Goal: Task Accomplishment & Management: Manage account settings

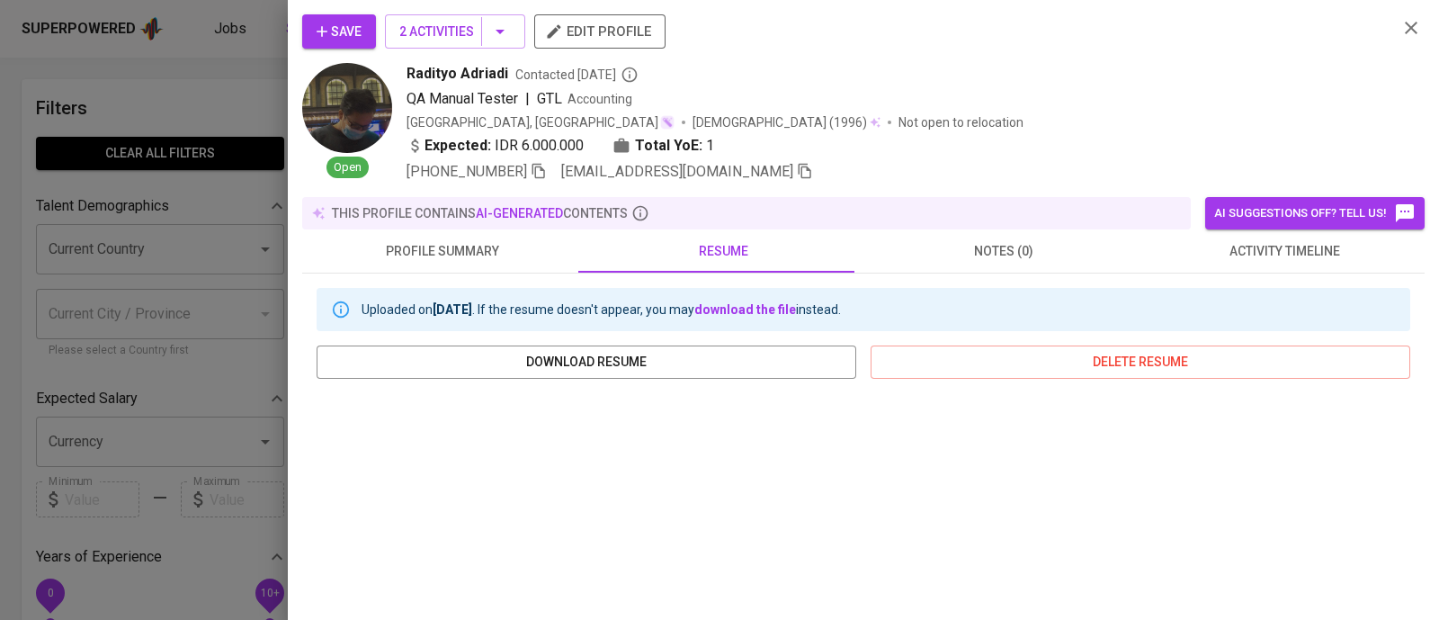
click at [167, 119] on div at bounding box center [719, 310] width 1439 height 620
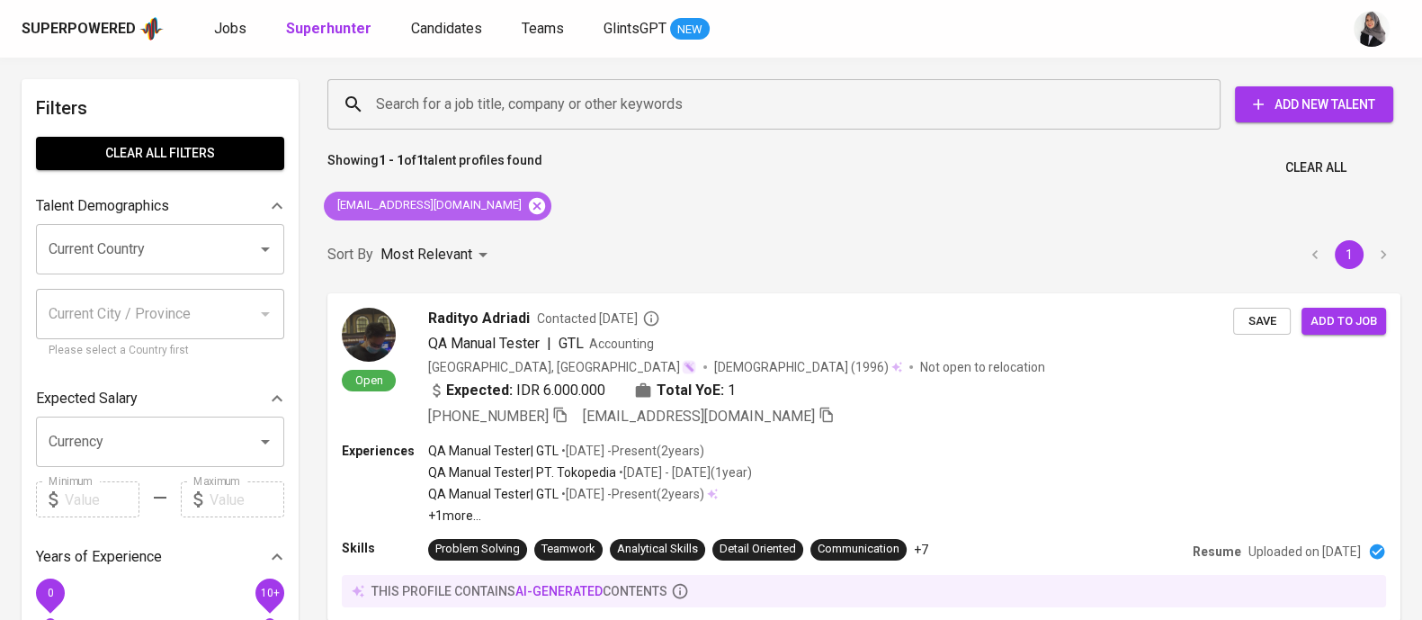
click at [529, 201] on icon at bounding box center [537, 205] width 16 height 16
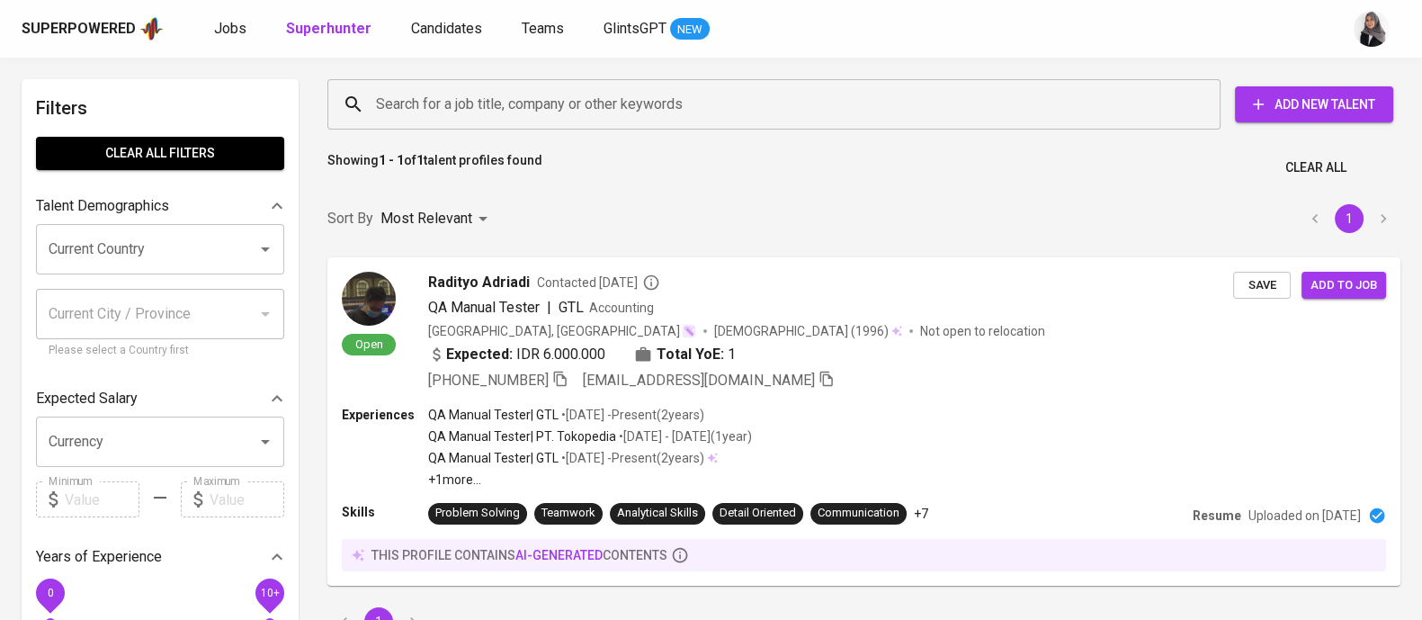
click at [560, 94] on input "Search for a job title, company or other keywords" at bounding box center [778, 104] width 814 height 34
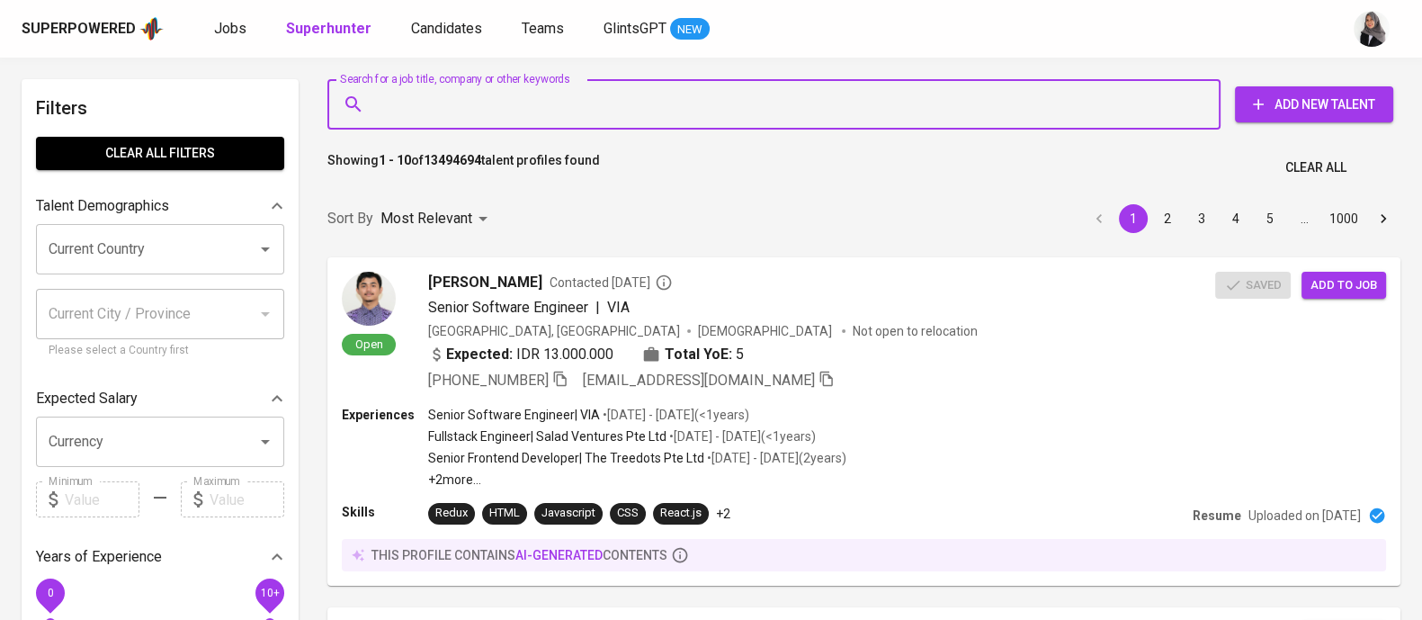
click at [575, 98] on input "Search for a job title, company or other keywords" at bounding box center [778, 104] width 814 height 34
paste input "[EMAIL_ADDRESS][DOMAIN_NAME]"
type input "[EMAIL_ADDRESS][DOMAIN_NAME]"
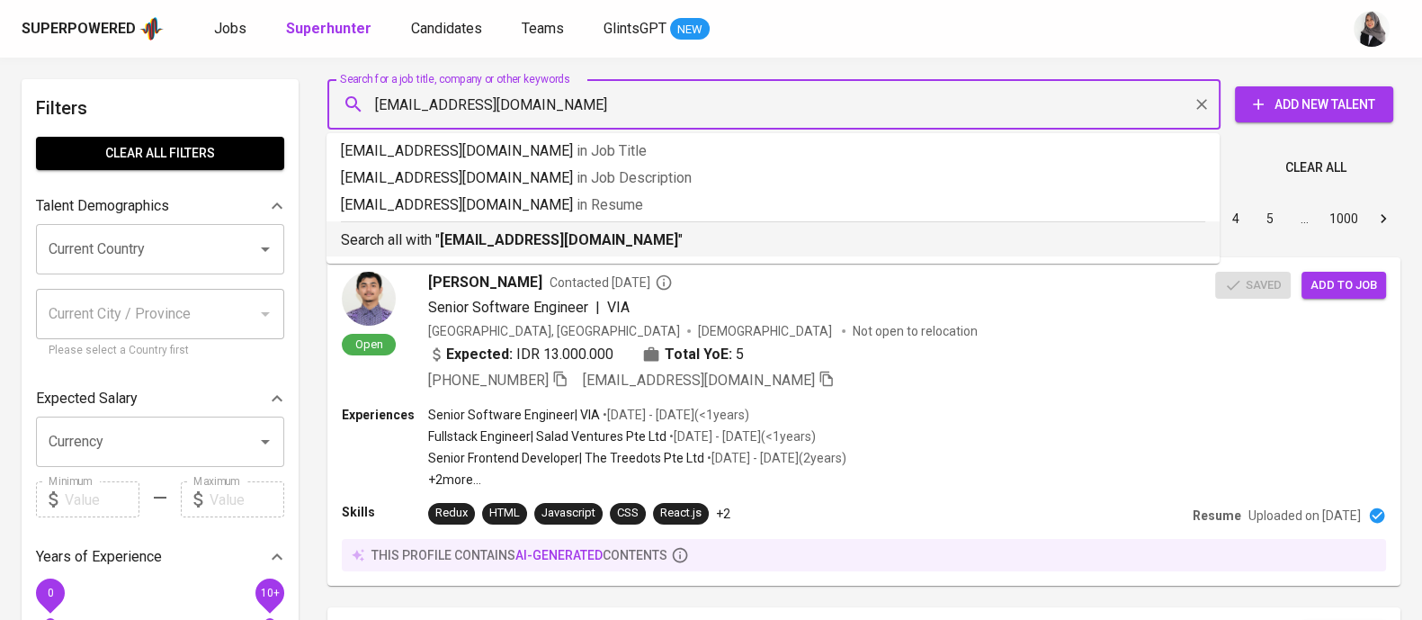
click at [528, 236] on b "[EMAIL_ADDRESS][DOMAIN_NAME]" at bounding box center [559, 239] width 238 height 17
click at [528, 236] on div "Sort By Most Relevant MOST_RELEVANT 1 2 3 4 5 … 1000" at bounding box center [864, 219] width 1094 height 55
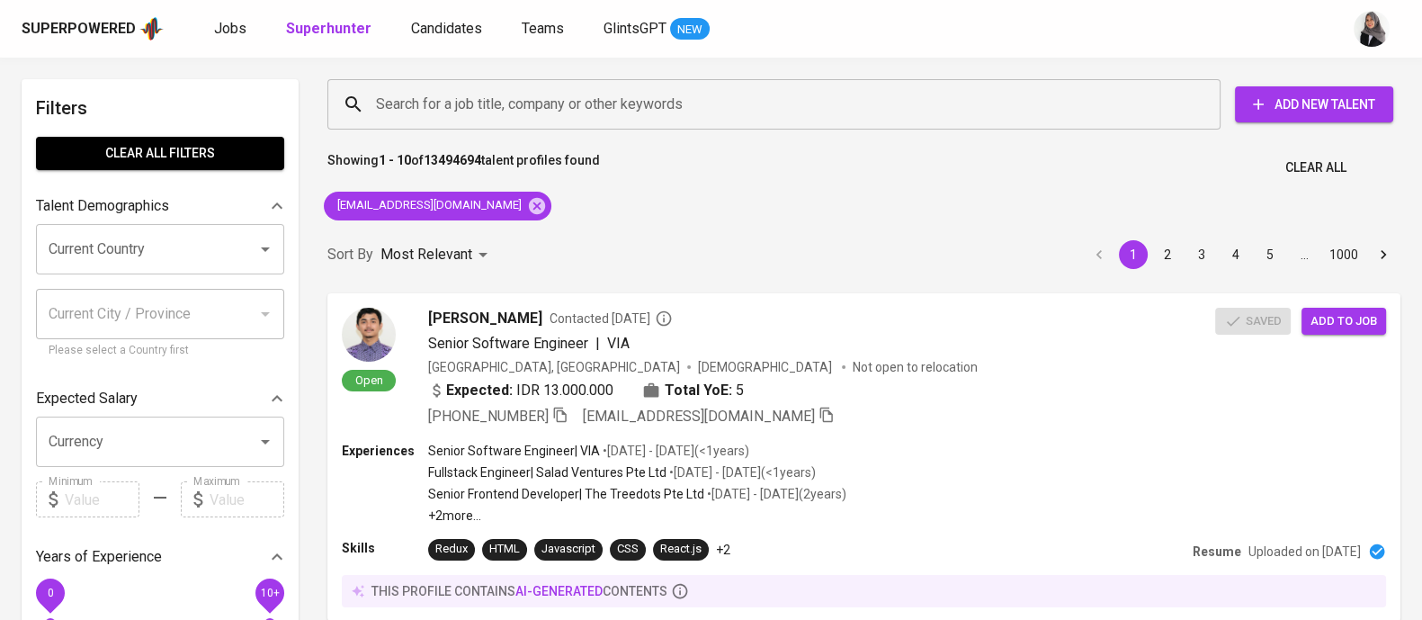
drag, startPoint x: 934, startPoint y: 227, endPoint x: 617, endPoint y: 301, distance: 326.1
click at [934, 227] on div "Sort By Most Relevant MOST_RELEVANT 1 2 3 4 5 … 1000" at bounding box center [864, 254] width 1094 height 55
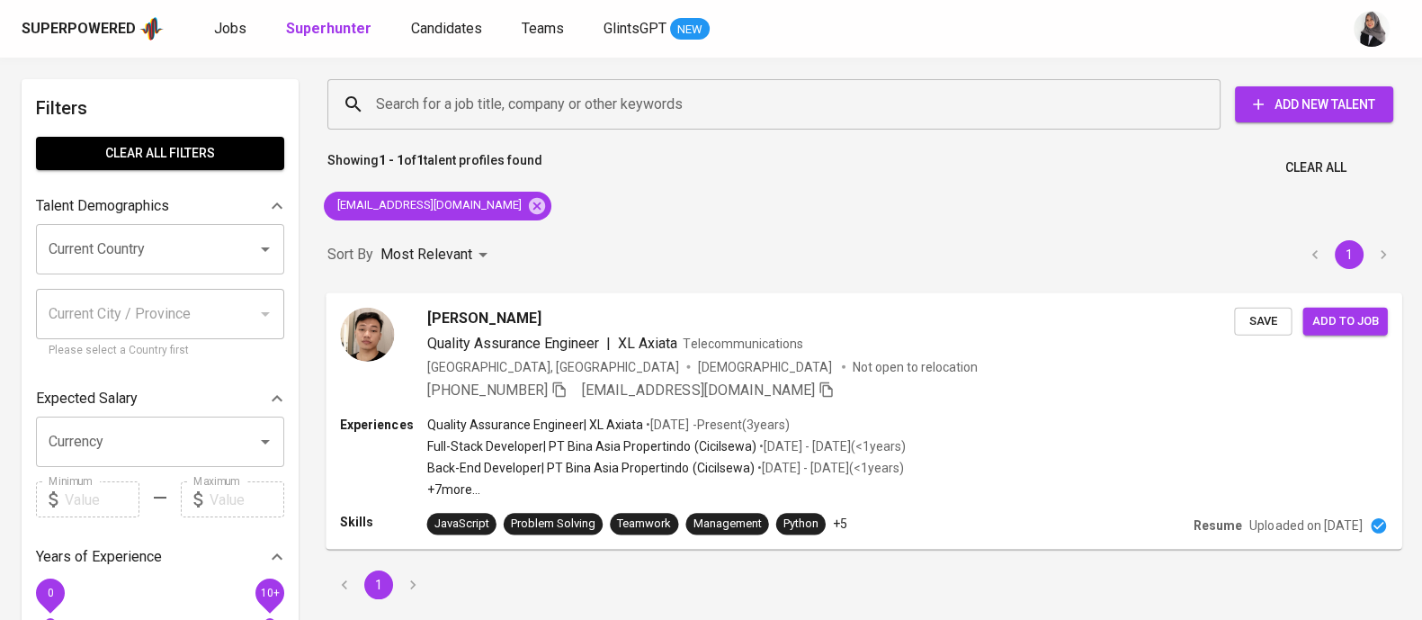
click at [968, 442] on div "Experiences Quality Assurance Engineer | XL Axiata • [DATE] - Present ( 3 years…" at bounding box center [863, 456] width 1047 height 83
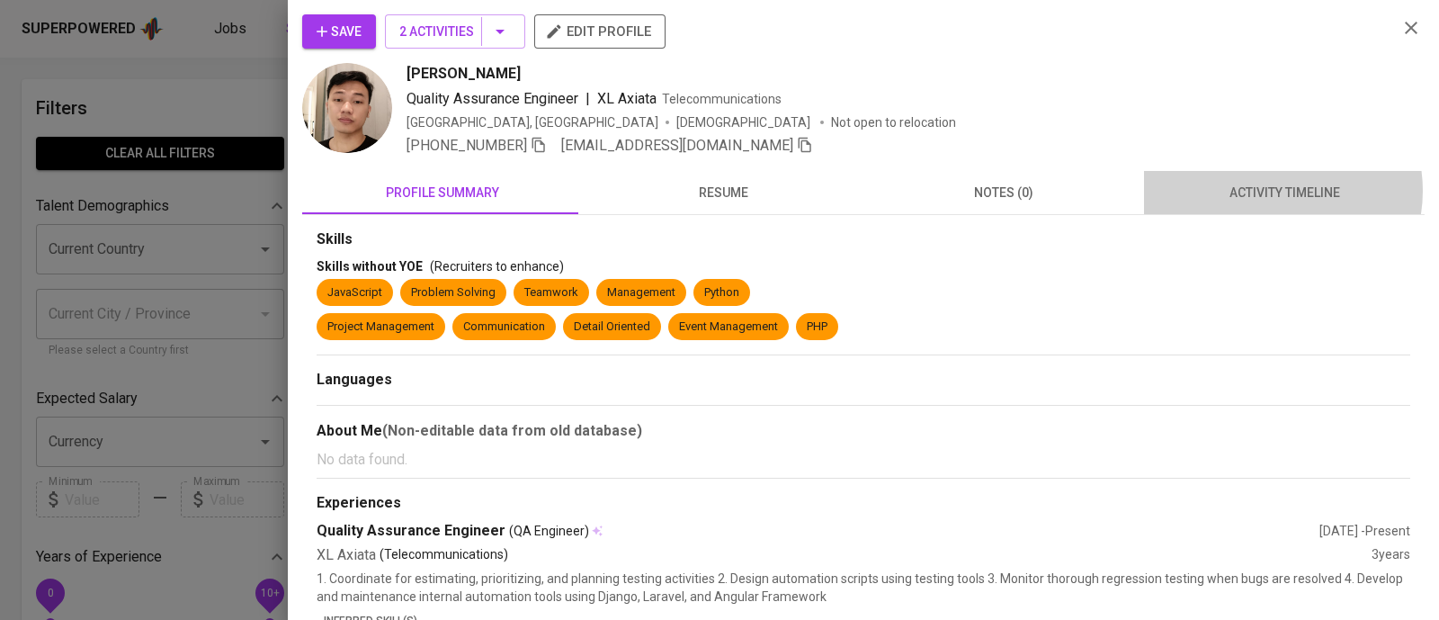
click at [1260, 191] on span "activity timeline" at bounding box center [1284, 193] width 259 height 22
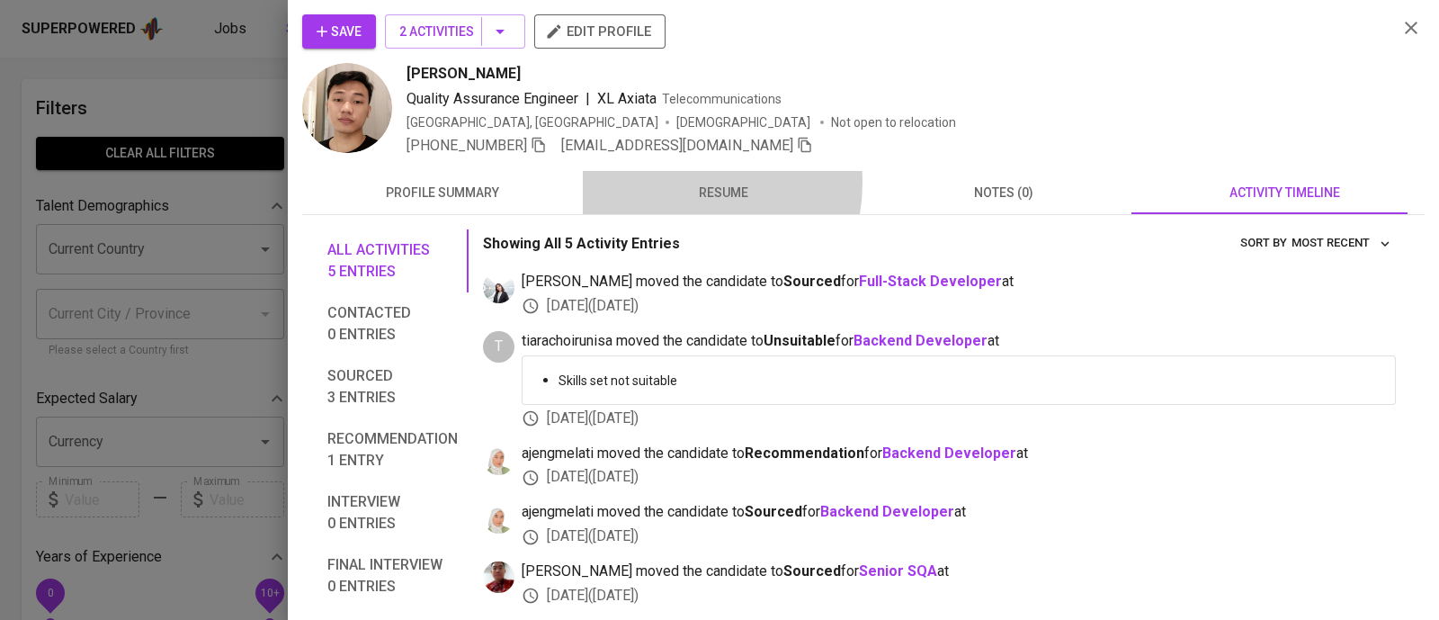
click at [670, 183] on span "resume" at bounding box center [722, 193] width 259 height 22
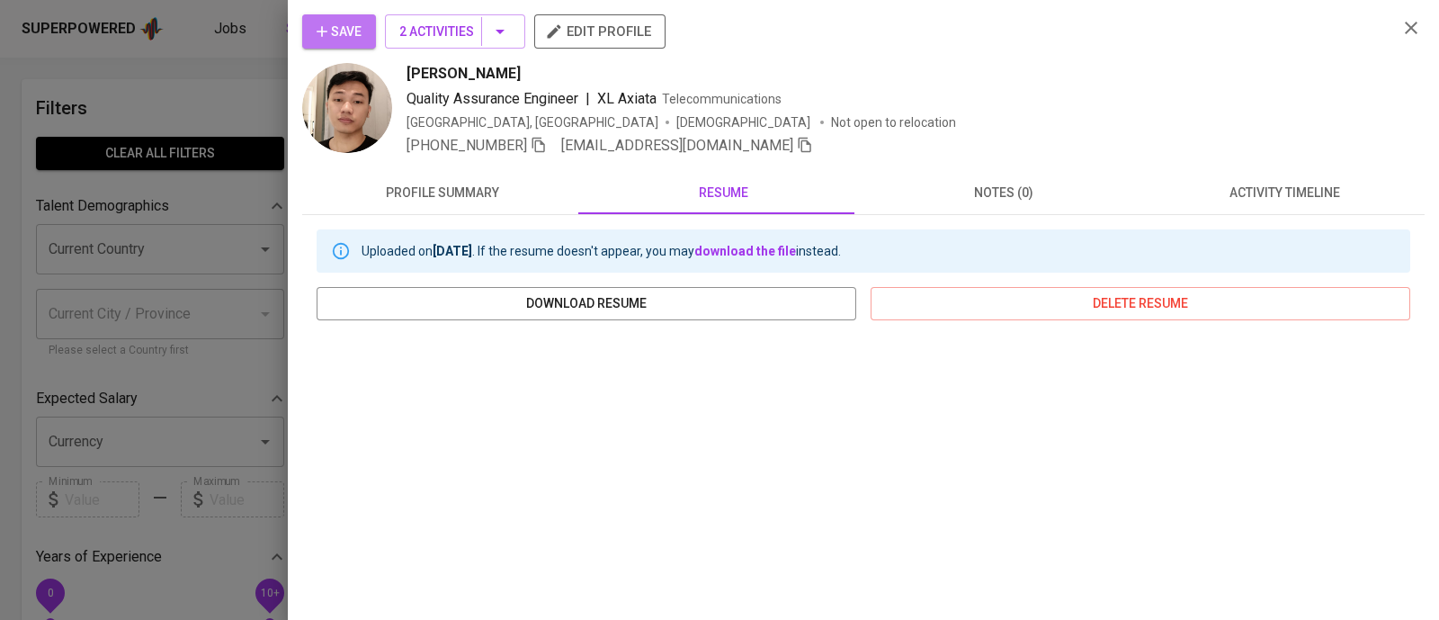
click at [359, 24] on span "Save" at bounding box center [339, 32] width 45 height 22
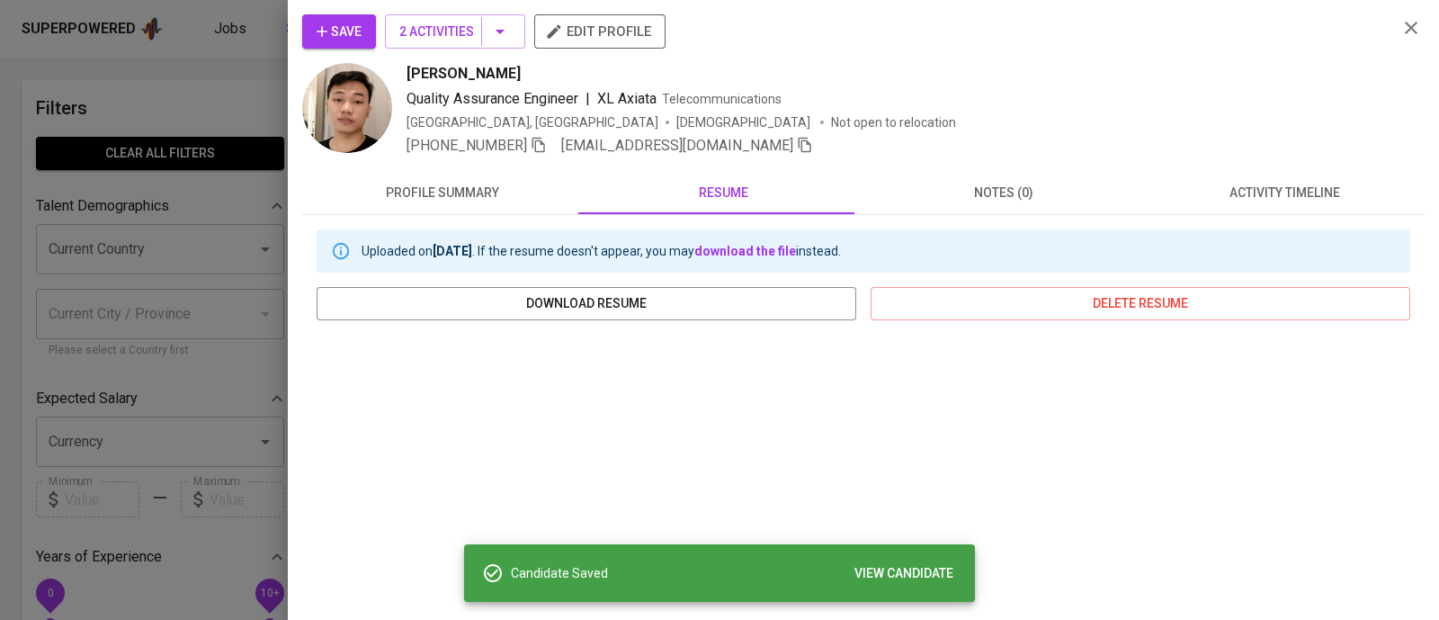
click at [210, 92] on div at bounding box center [719, 310] width 1439 height 620
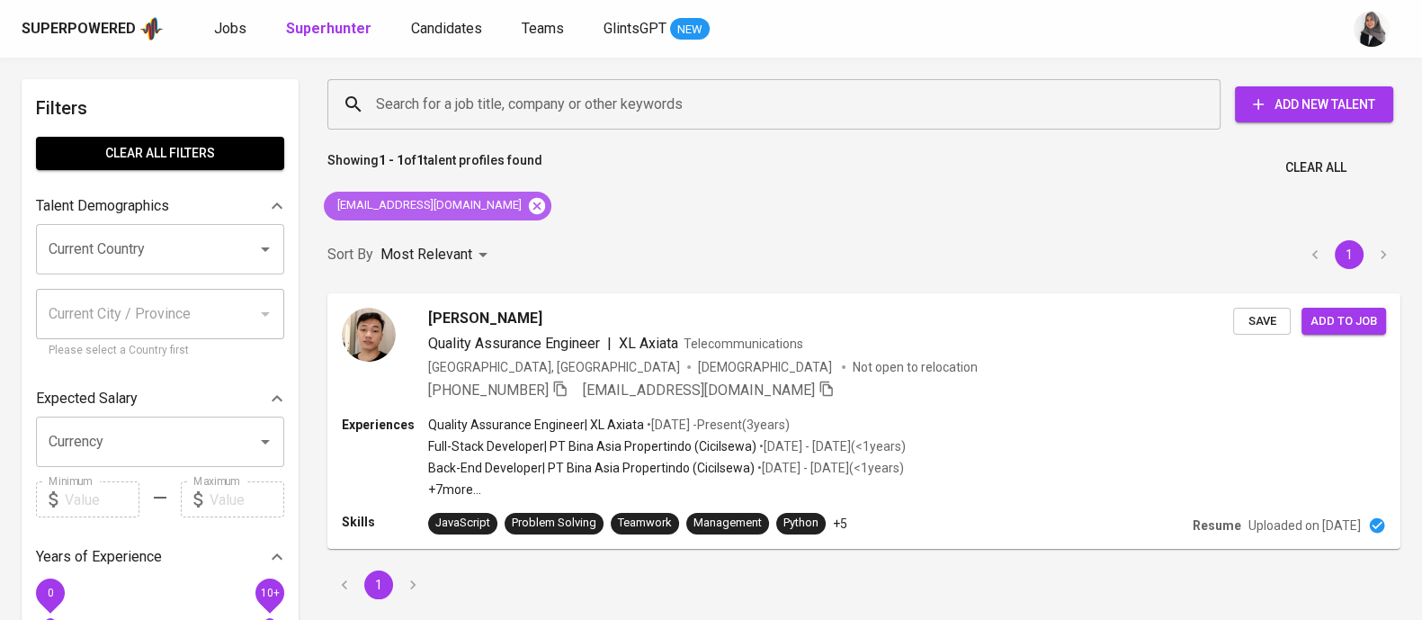
click at [529, 210] on icon at bounding box center [537, 205] width 16 height 16
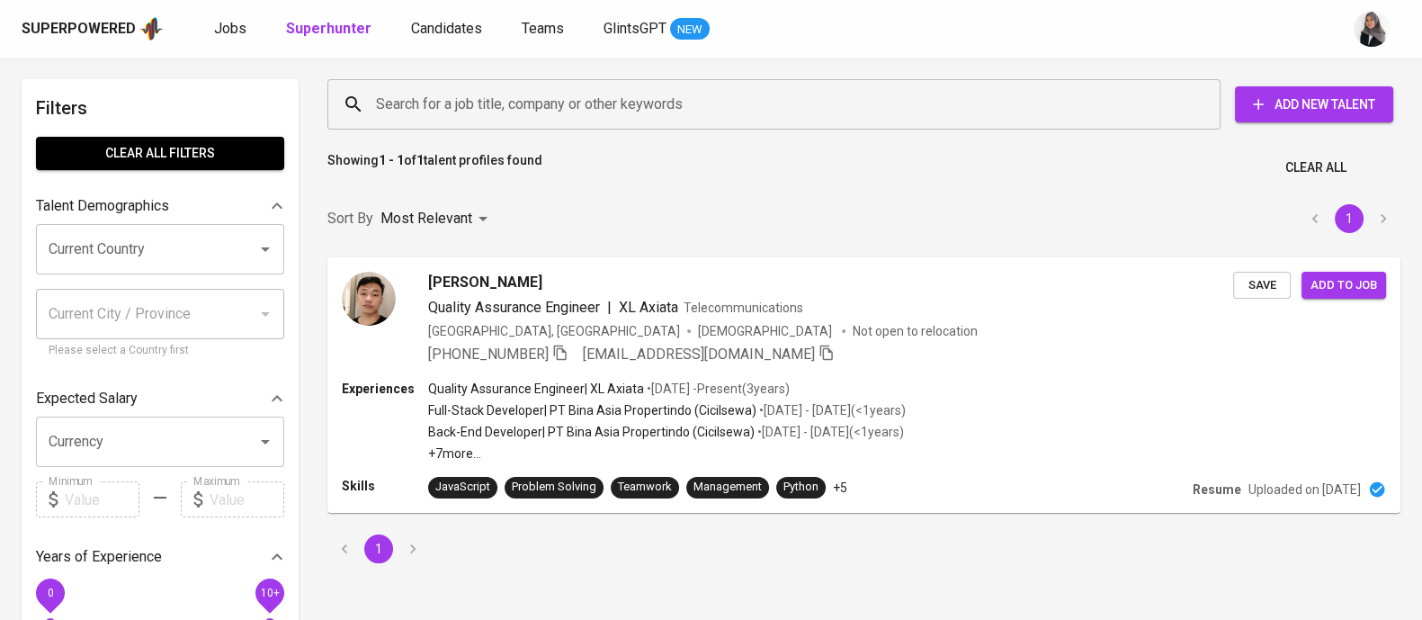
click at [539, 115] on input "Search for a job title, company or other keywords" at bounding box center [778, 104] width 814 height 34
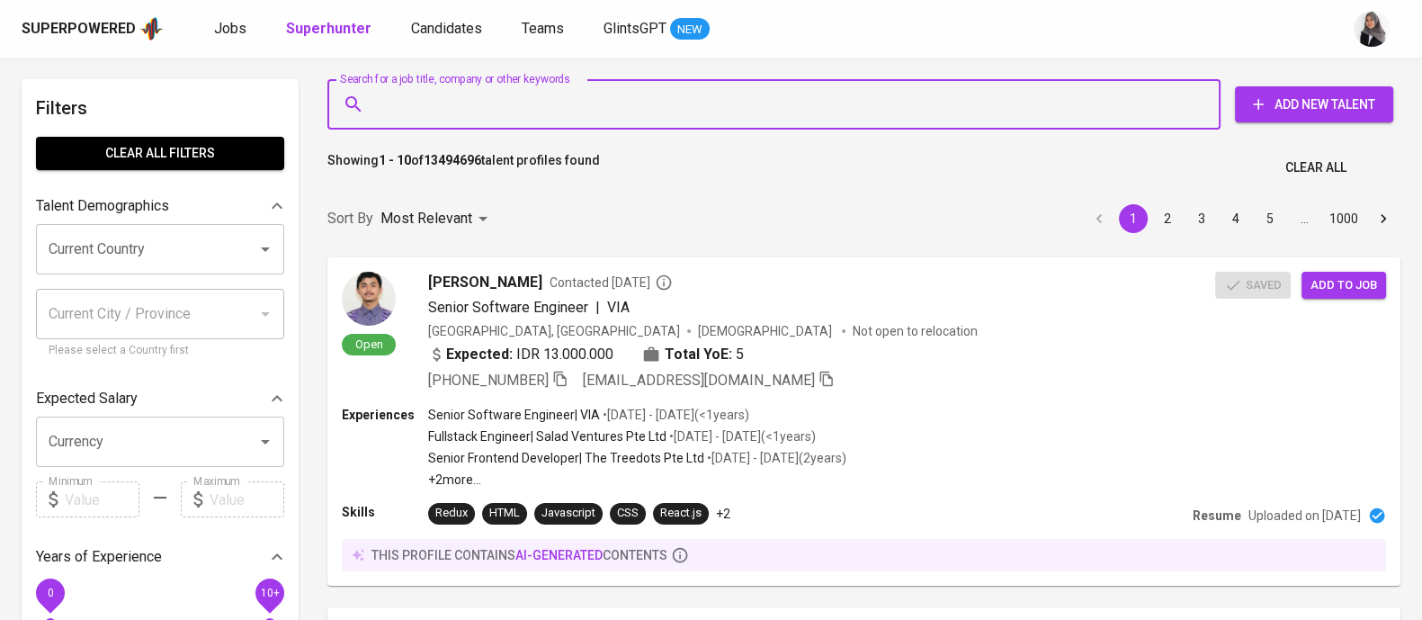
paste input "[EMAIL_ADDRESS][DOMAIN_NAME]"
type input "[EMAIL_ADDRESS][DOMAIN_NAME]"
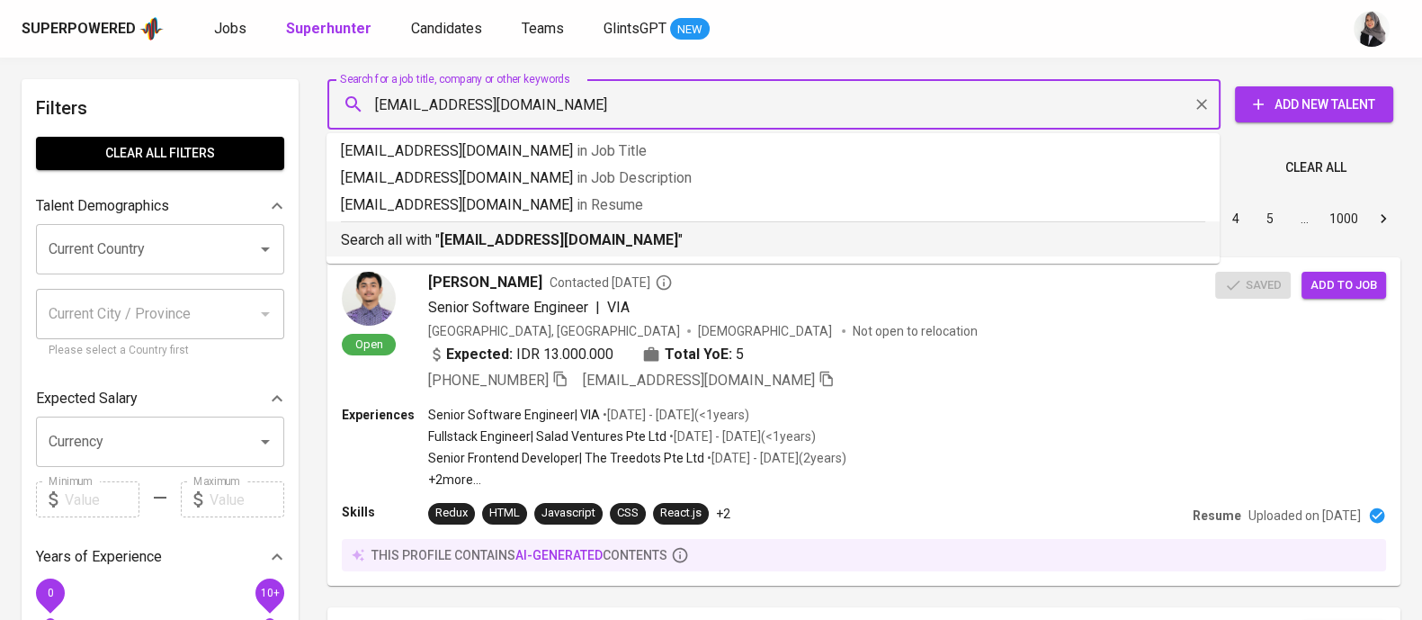
click at [629, 242] on p "Search all with " [EMAIL_ADDRESS][DOMAIN_NAME] "" at bounding box center [773, 240] width 864 height 22
click at [629, 242] on div "Sort By Most Relevant MOST_RELEVANT 1 2 3 4 5 … 1000" at bounding box center [864, 219] width 1094 height 55
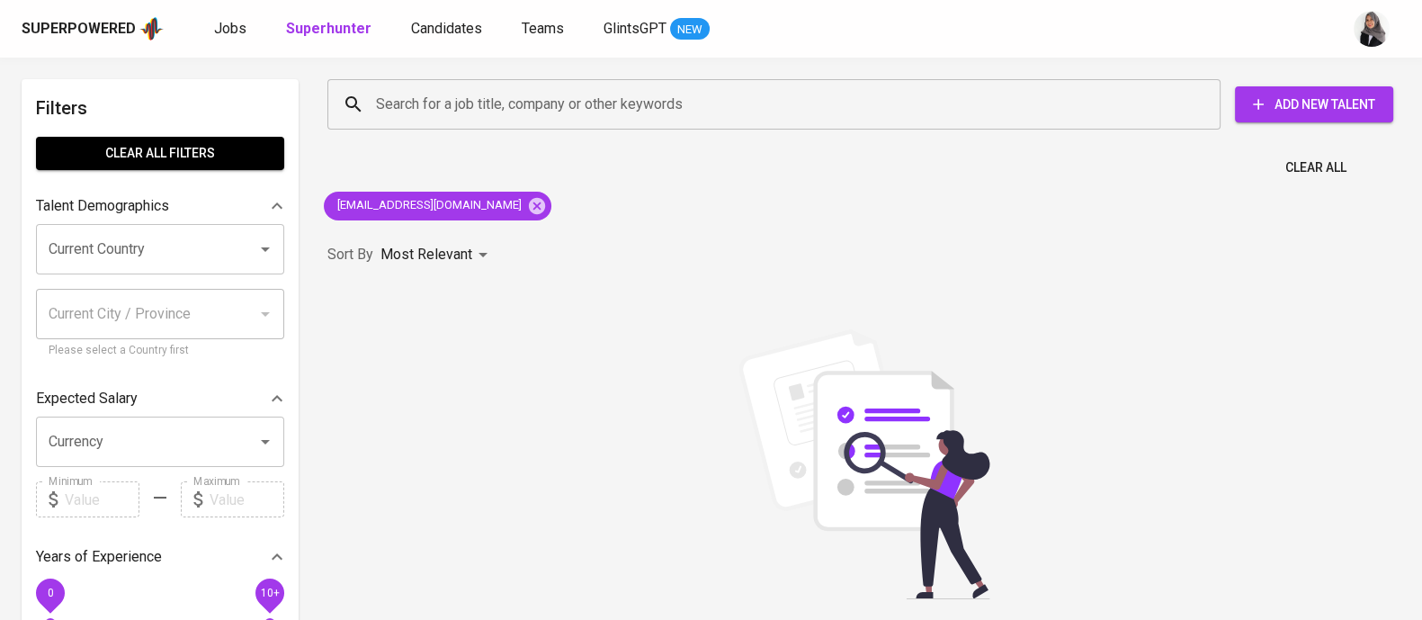
click at [914, 197] on div "Search for a job title, company or other keywords Search for a job title, compa…" at bounding box center [864, 420] width 1094 height 704
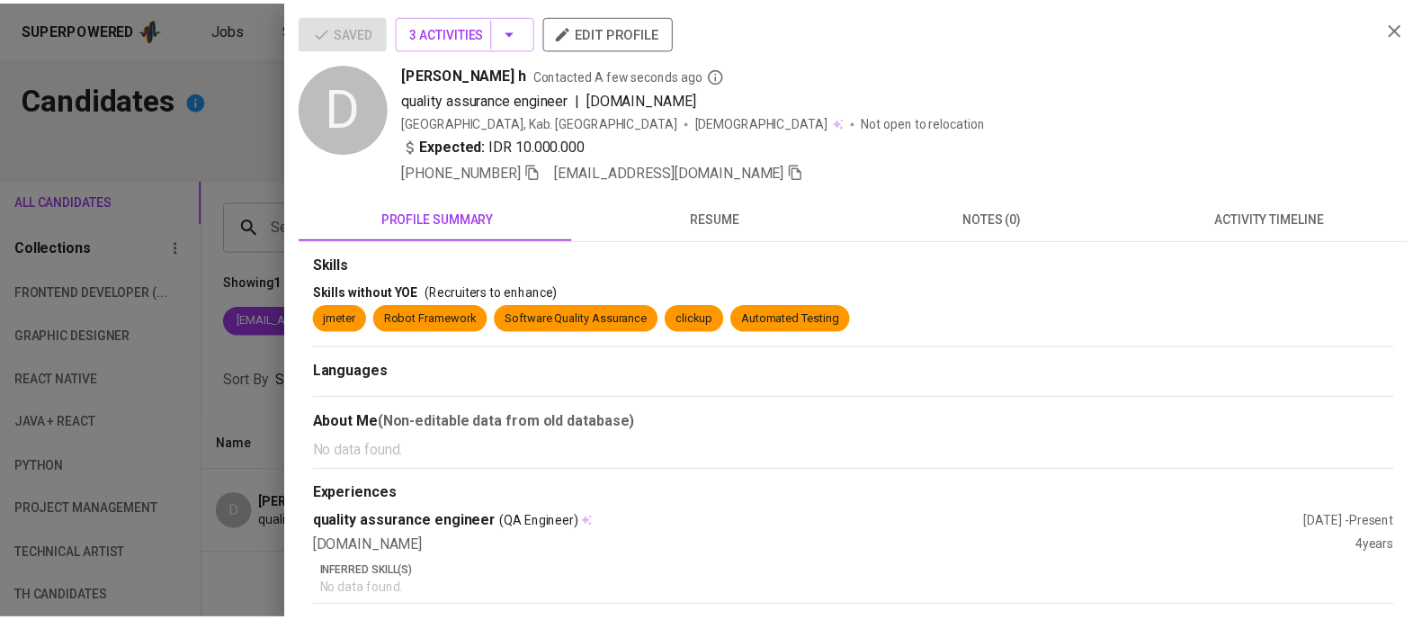
scroll to position [128, 0]
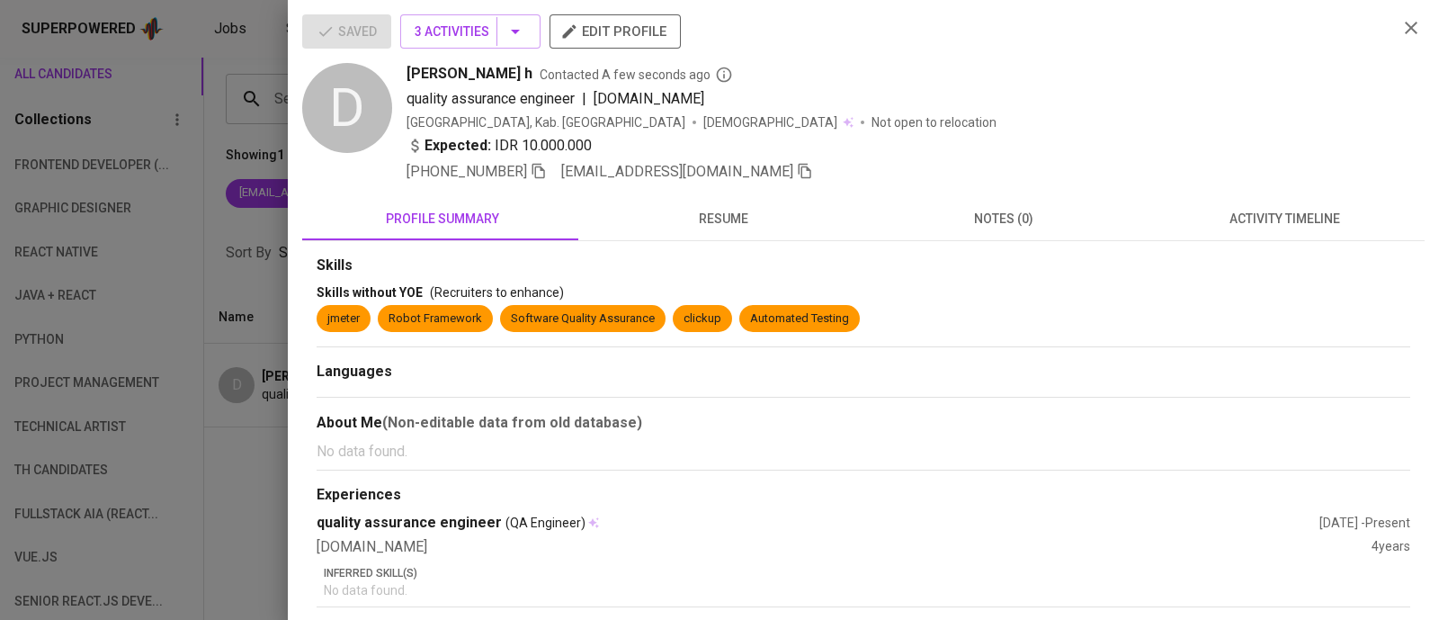
click at [214, 96] on div at bounding box center [719, 310] width 1439 height 620
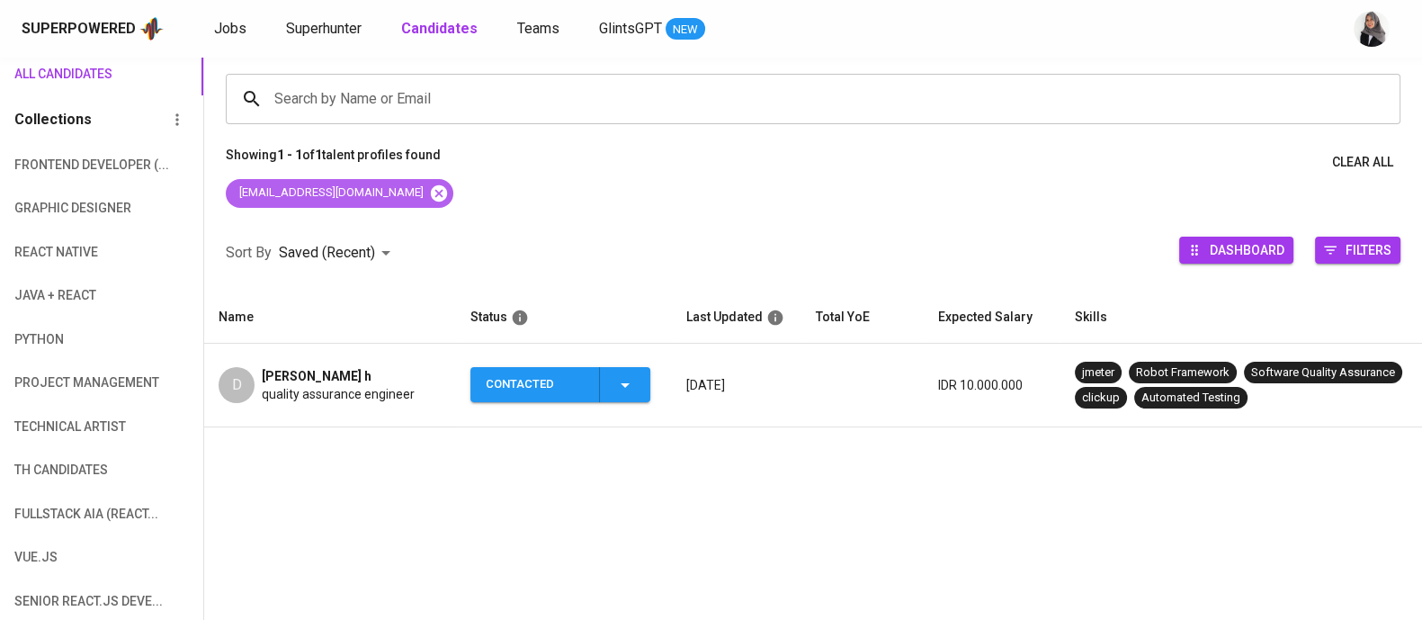
click at [431, 189] on icon at bounding box center [439, 192] width 16 height 16
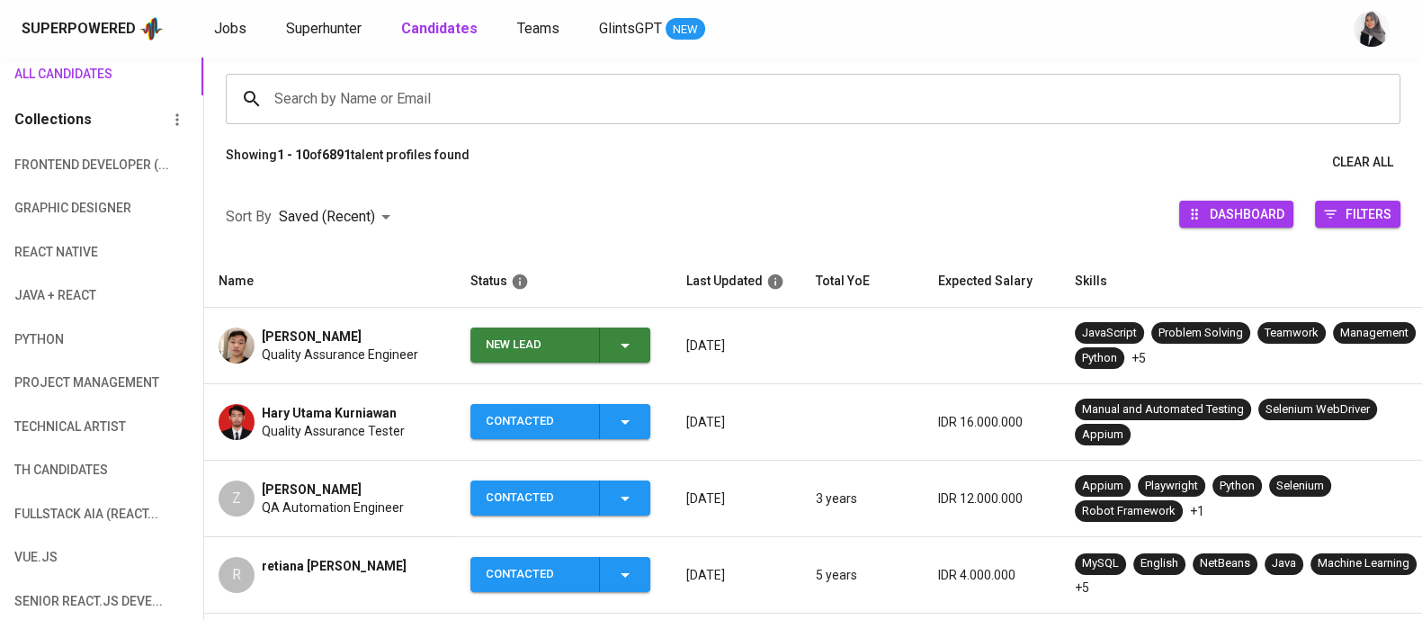
scroll to position [332, 0]
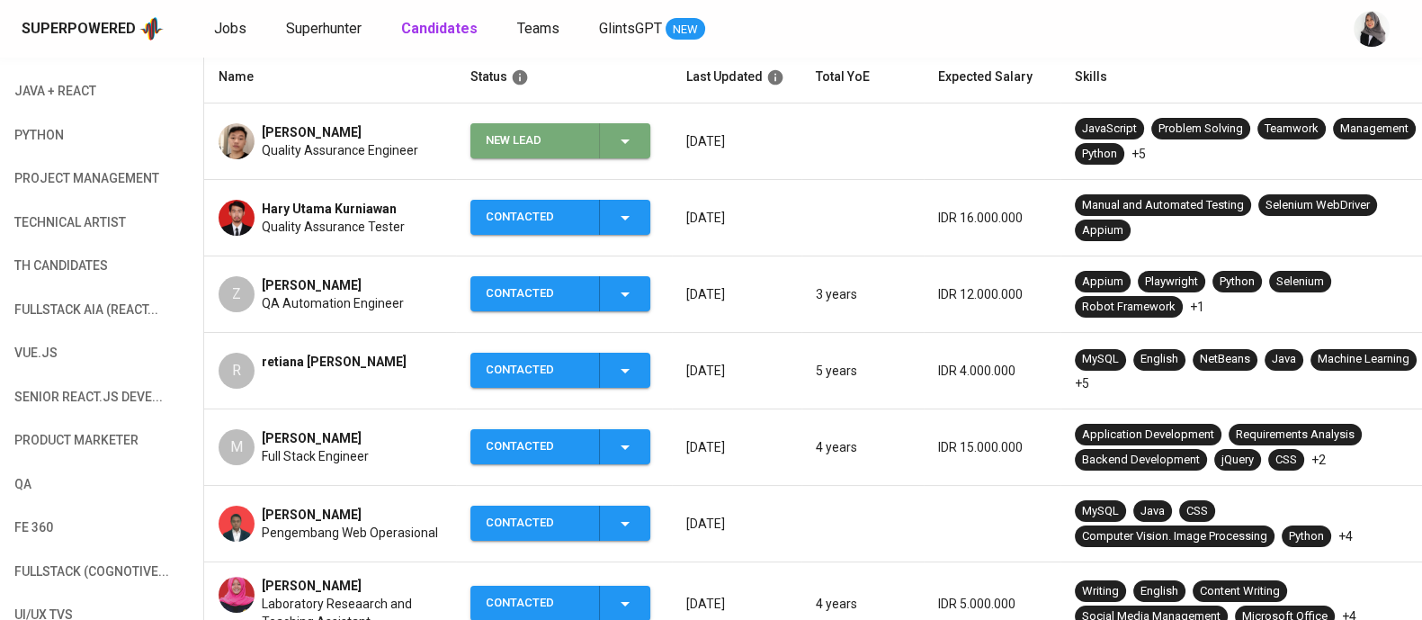
click at [630, 134] on icon "button" at bounding box center [625, 141] width 22 height 22
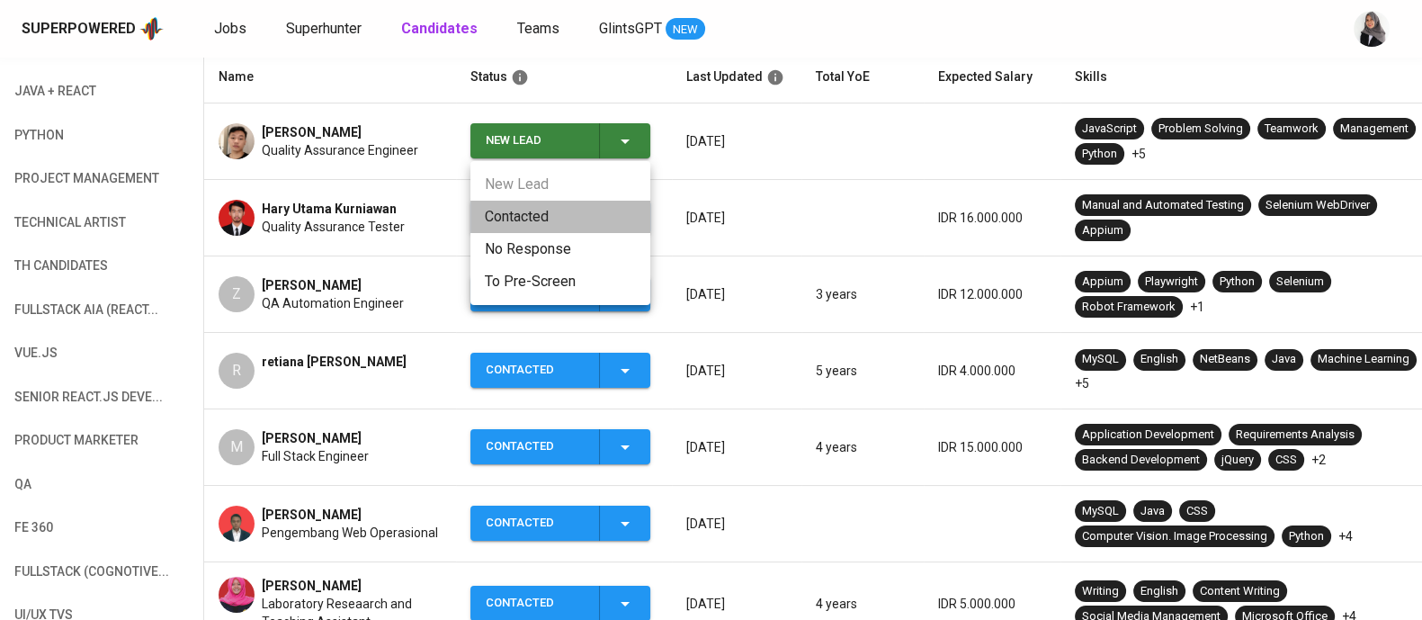
click at [584, 203] on li "Contacted" at bounding box center [560, 217] width 180 height 32
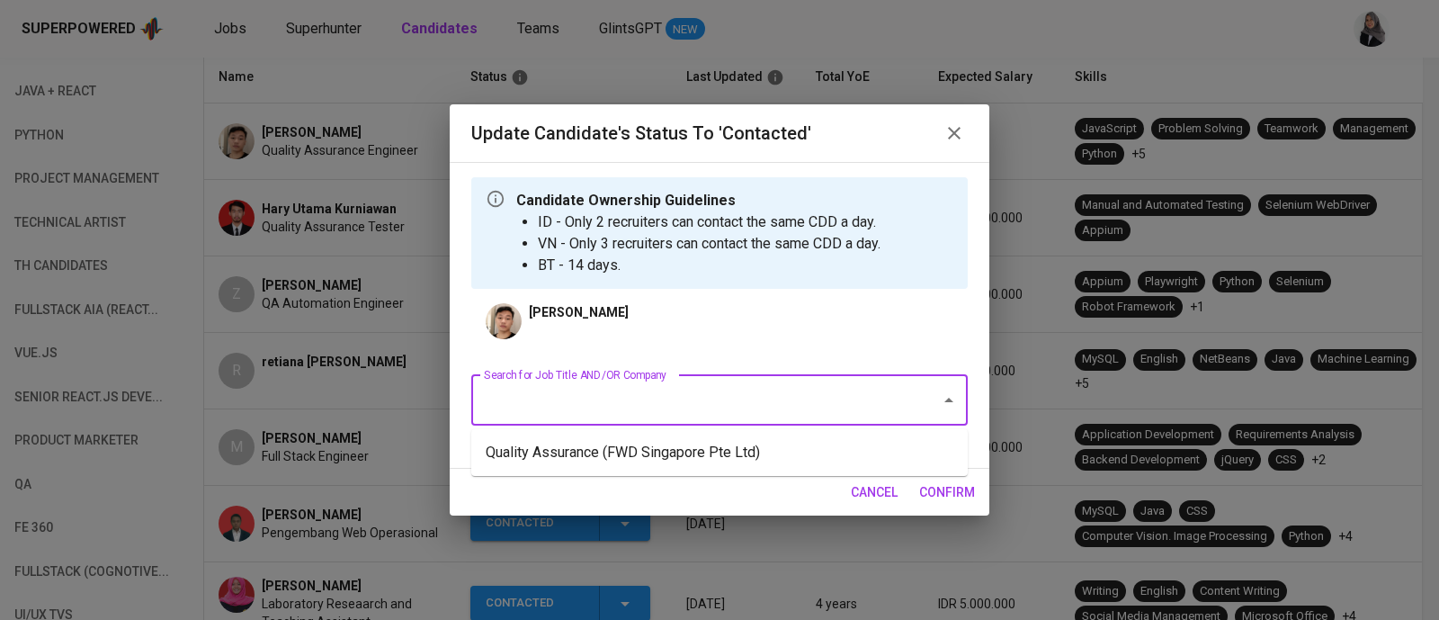
click at [733, 400] on input "Search for Job Title AND/OR Company" at bounding box center [694, 400] width 430 height 34
click at [791, 445] on li "Quality Assurance (FWD Singapore Pte Ltd)" at bounding box center [719, 452] width 496 height 32
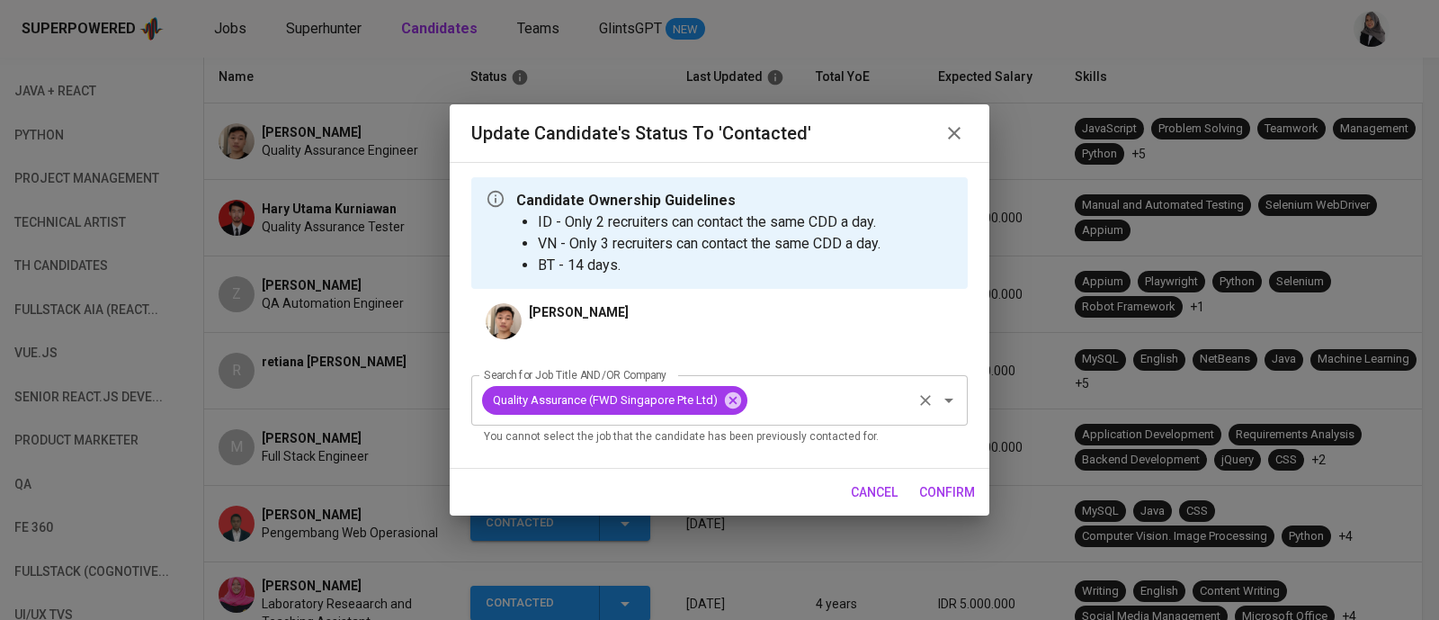
click at [743, 397] on div "Quality Assurance (FWD Singapore Pte Ltd)" at bounding box center [614, 400] width 265 height 29
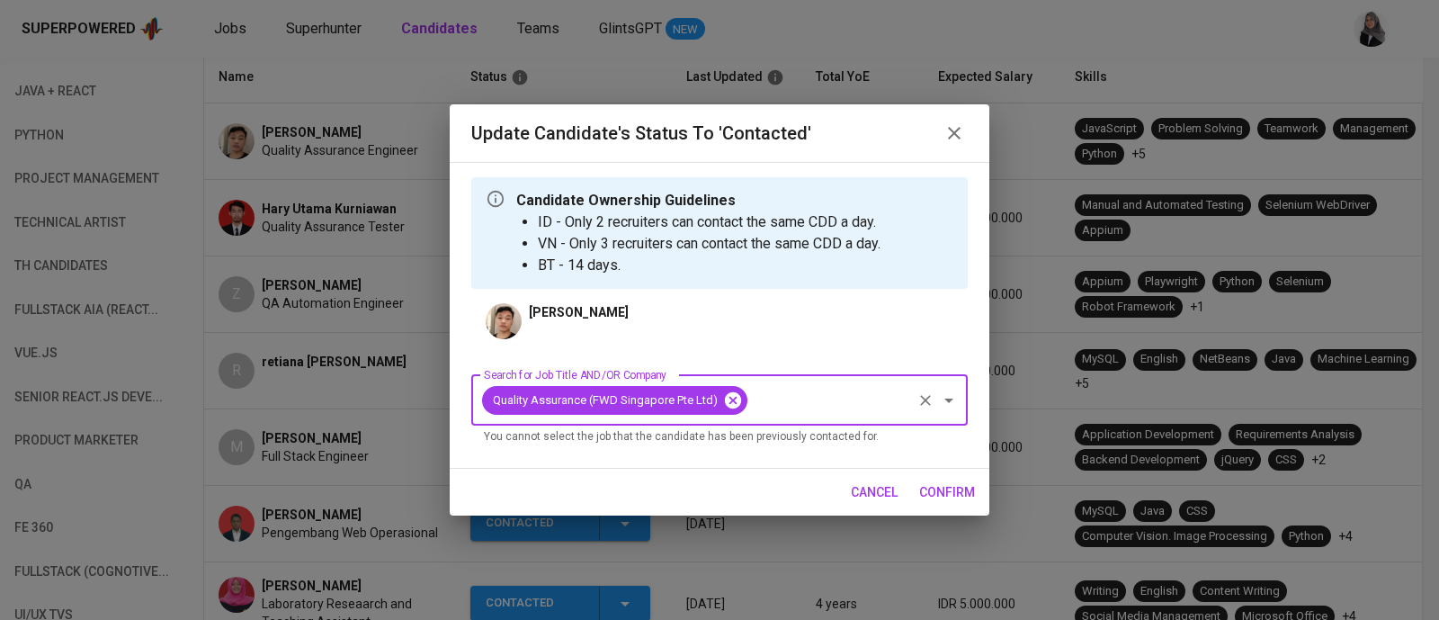
click at [734, 398] on icon at bounding box center [733, 400] width 20 height 20
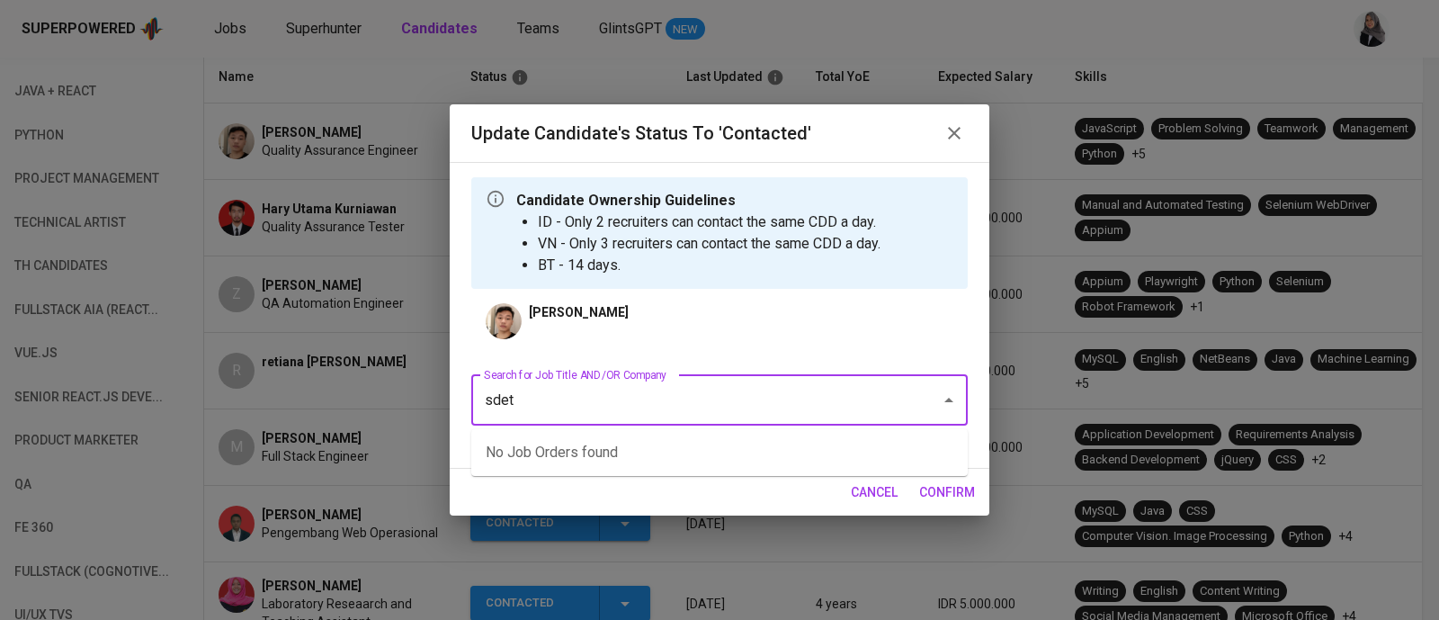
type input "sdet"
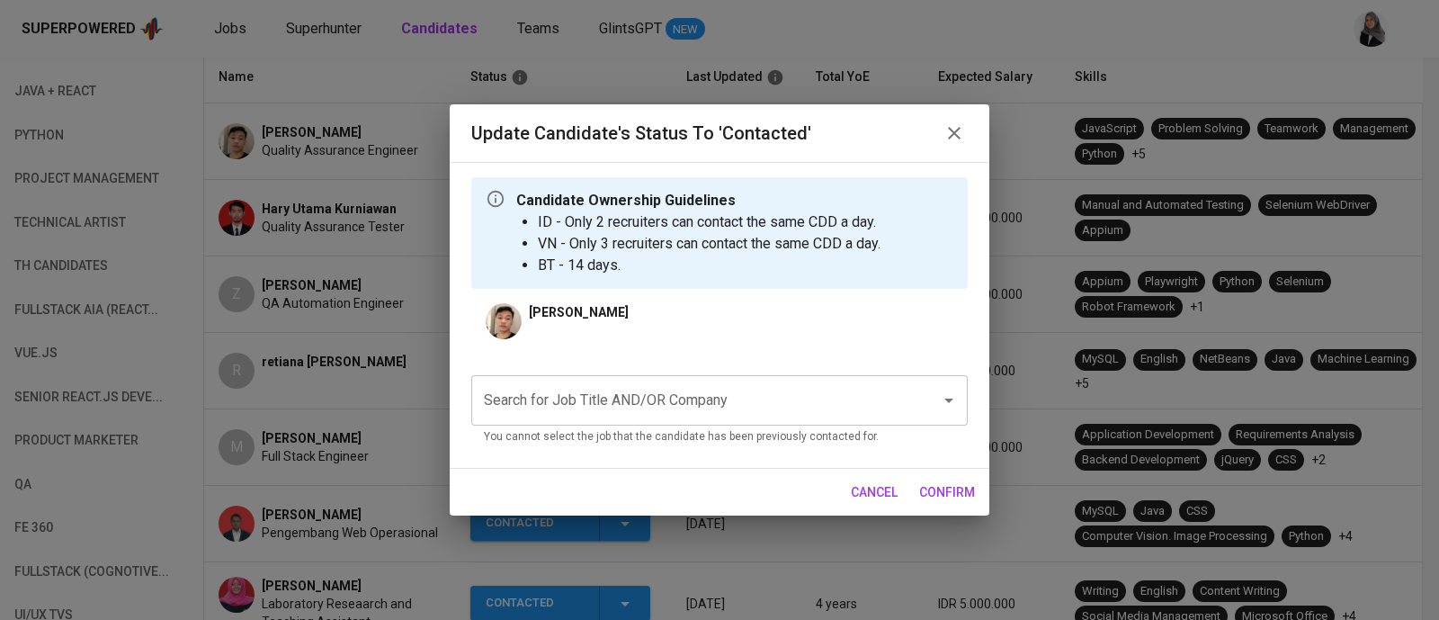
drag, startPoint x: 774, startPoint y: 479, endPoint x: 782, endPoint y: 435, distance: 44.8
click at [782, 435] on div "Update Candidate's Status to 'Contacted' Candidate Ownership Guidelines ID - On…" at bounding box center [719, 309] width 539 height 411
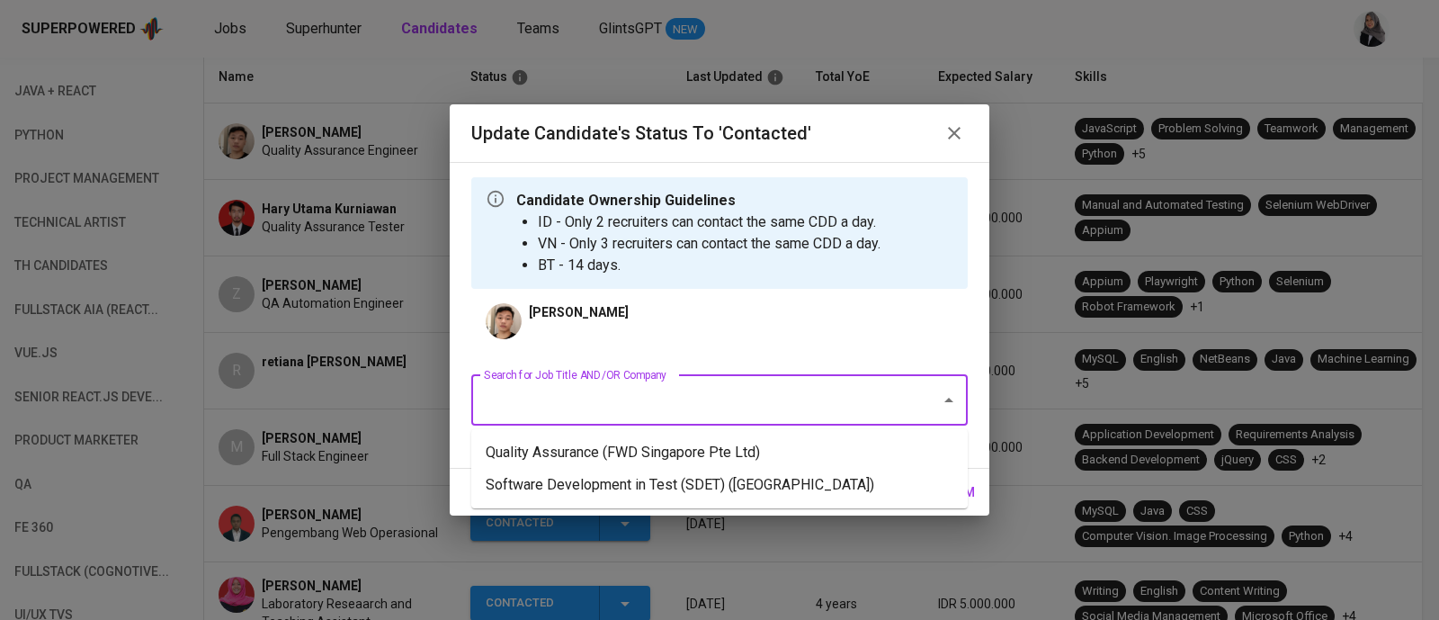
click at [716, 400] on input "Search for Job Title AND/OR Company" at bounding box center [694, 400] width 430 height 34
click at [761, 477] on li "Software Development in Test (SDET) (National University of Singapore)" at bounding box center [719, 484] width 496 height 32
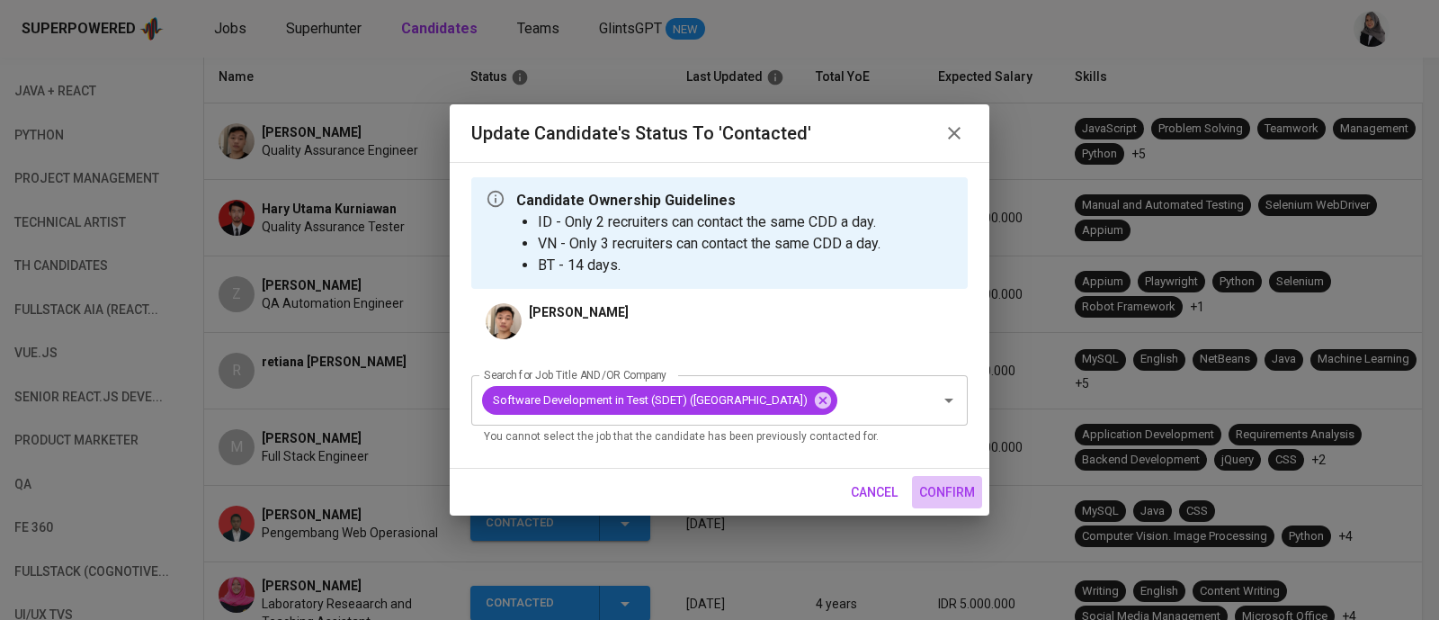
click at [950, 495] on button "confirm" at bounding box center [947, 492] width 70 height 33
